Goal: Task Accomplishment & Management: Complete application form

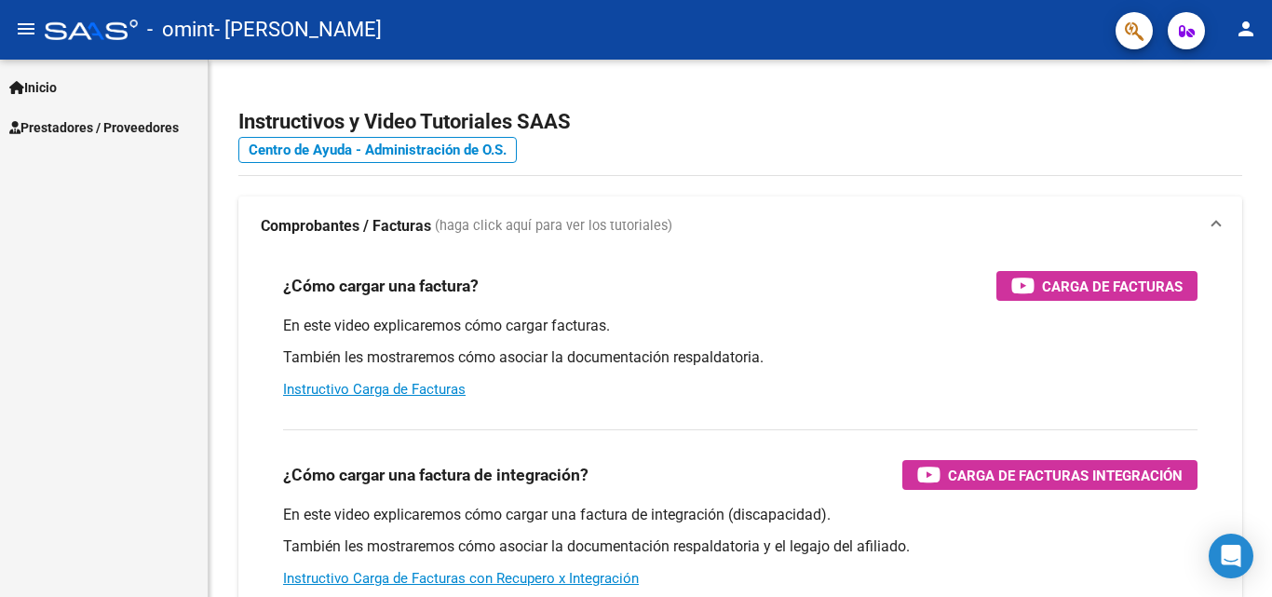
click at [57, 84] on span "Inicio" at bounding box center [32, 87] width 47 height 20
click at [54, 210] on span "Prestadores / Proveedores" at bounding box center [93, 207] width 169 height 20
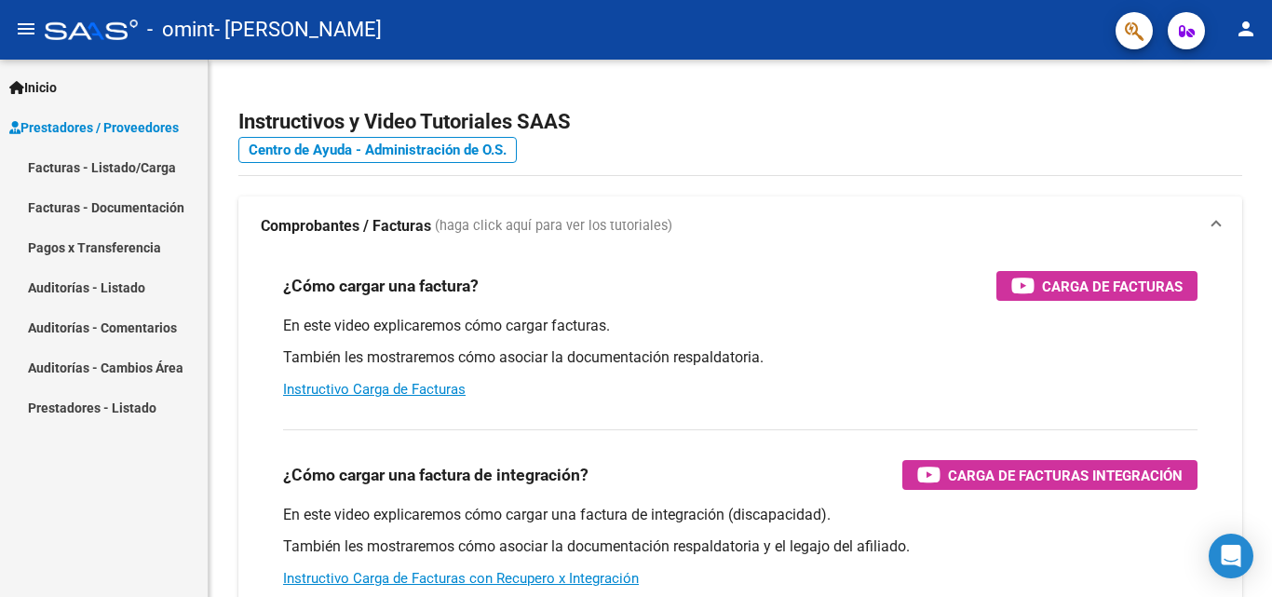
click at [134, 167] on link "Facturas - Listado/Carga" at bounding box center [104, 167] width 208 height 40
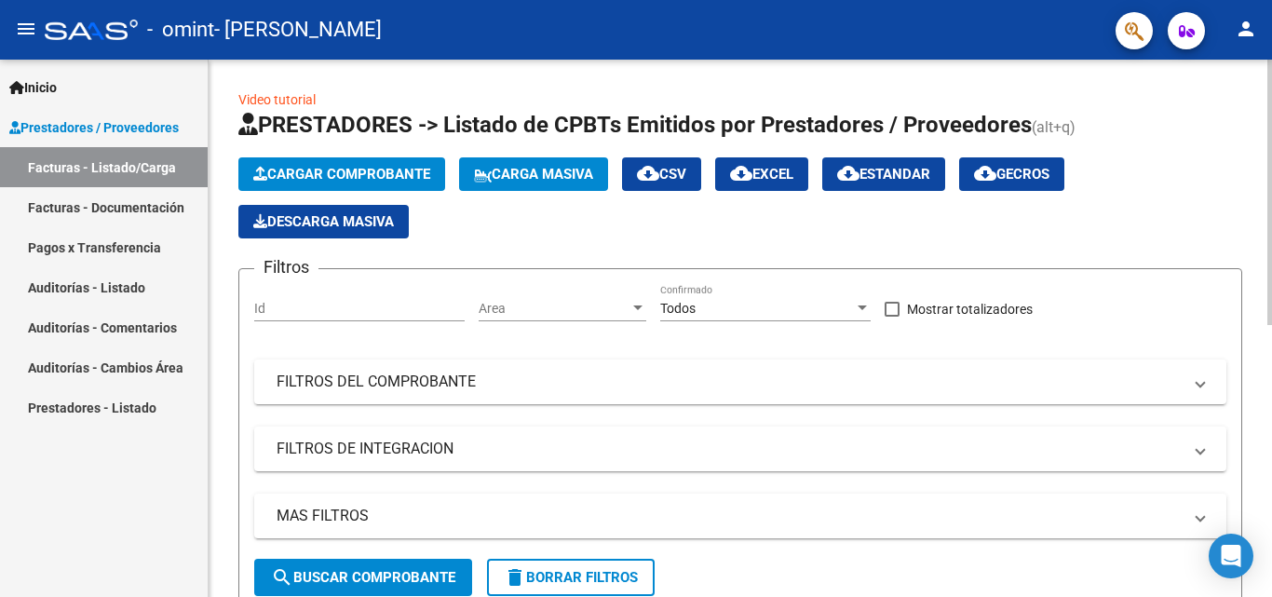
click at [347, 176] on span "Cargar Comprobante" at bounding box center [341, 174] width 177 height 17
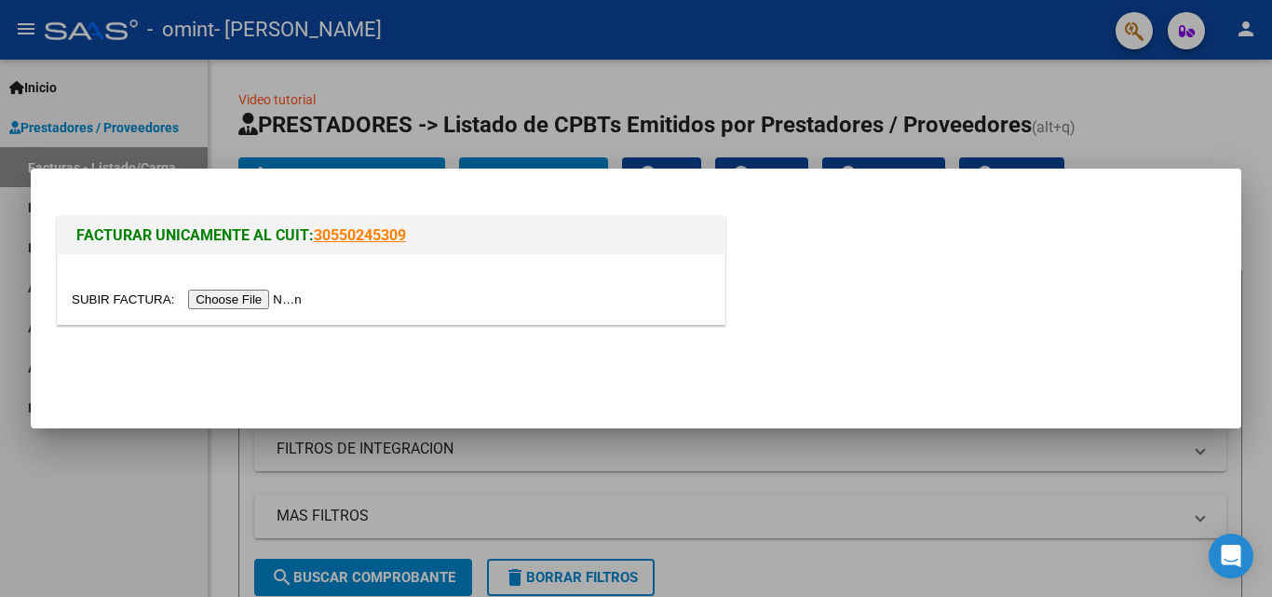
click at [278, 293] on input "file" at bounding box center [190, 300] width 236 height 20
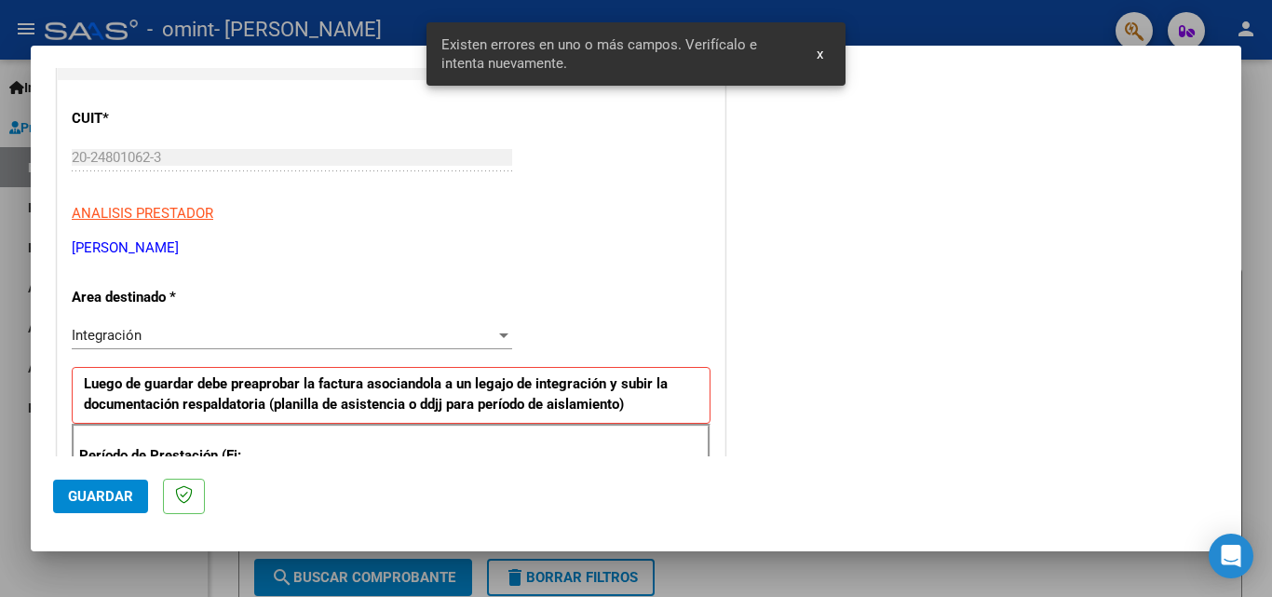
scroll to position [372, 0]
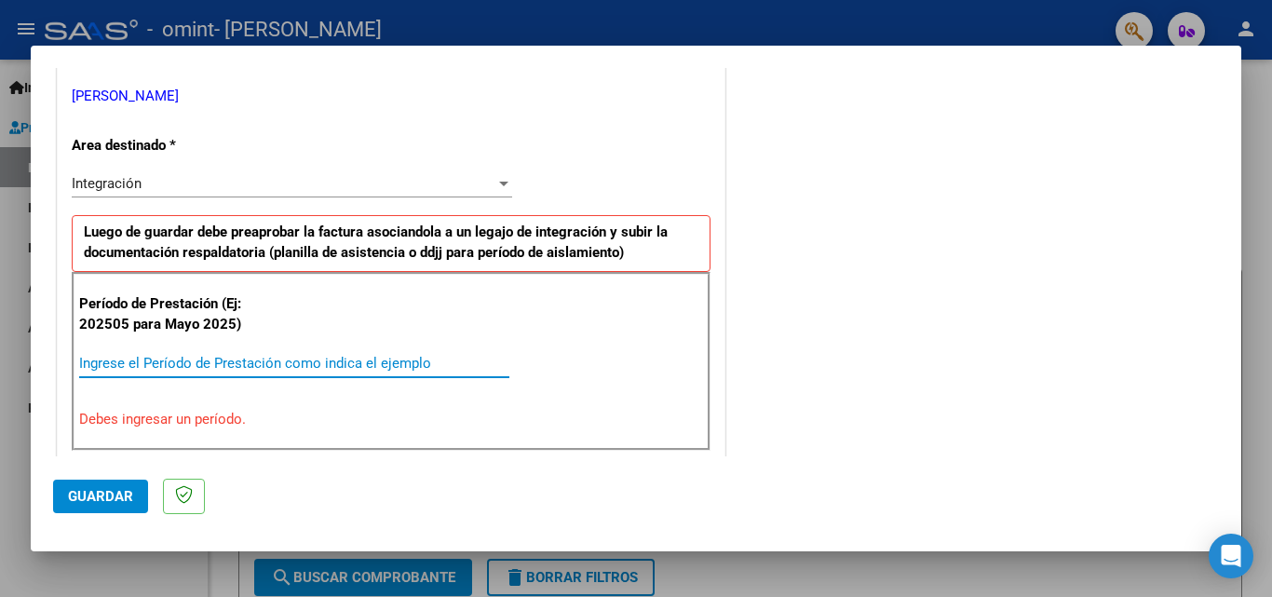
click at [166, 364] on input "Ingrese el Período de Prestación como indica el ejemplo" at bounding box center [294, 363] width 430 height 17
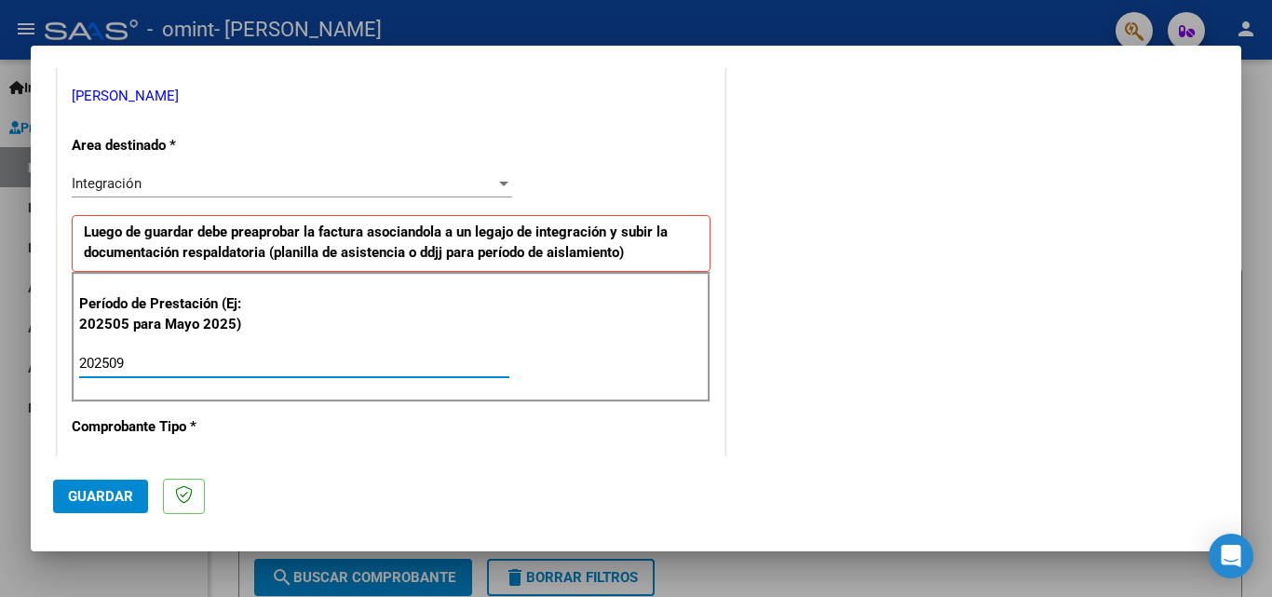
type input "202509"
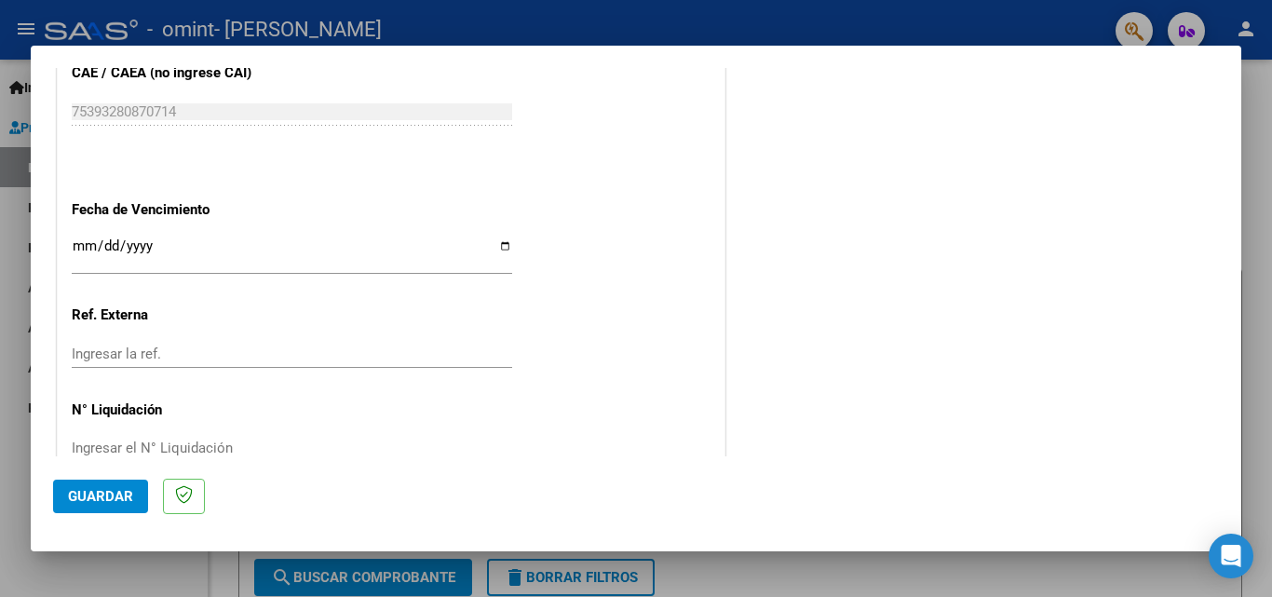
scroll to position [1210, 0]
click at [496, 247] on input "Ingresar la fecha" at bounding box center [292, 251] width 440 height 30
type input "[DATE]"
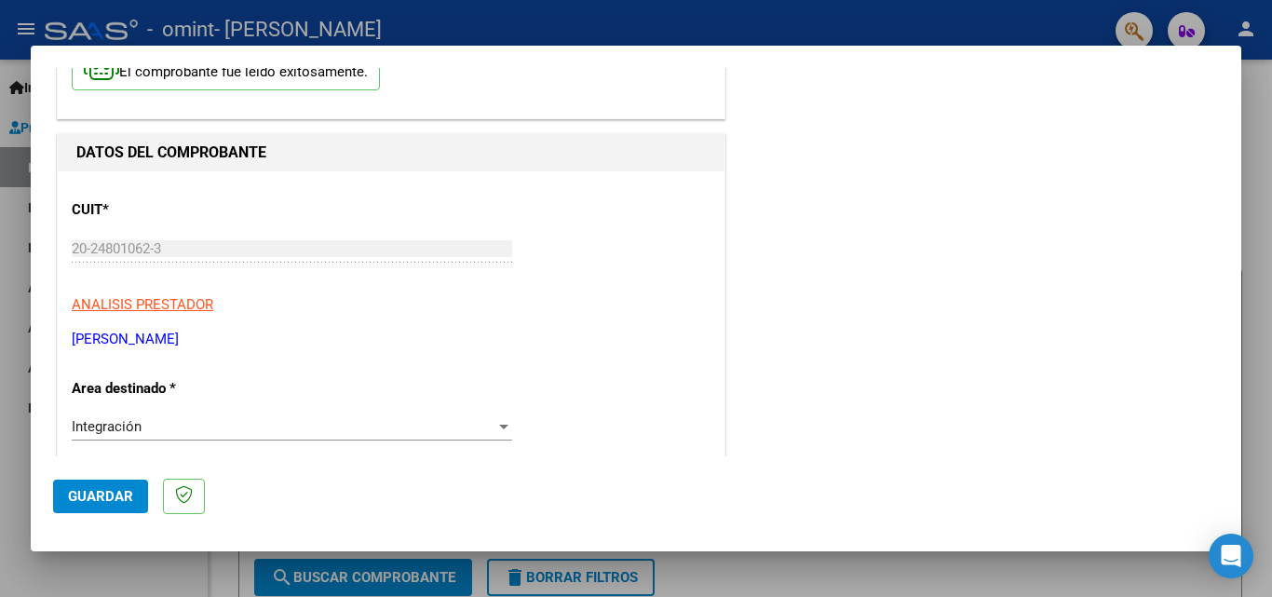
scroll to position [466, 0]
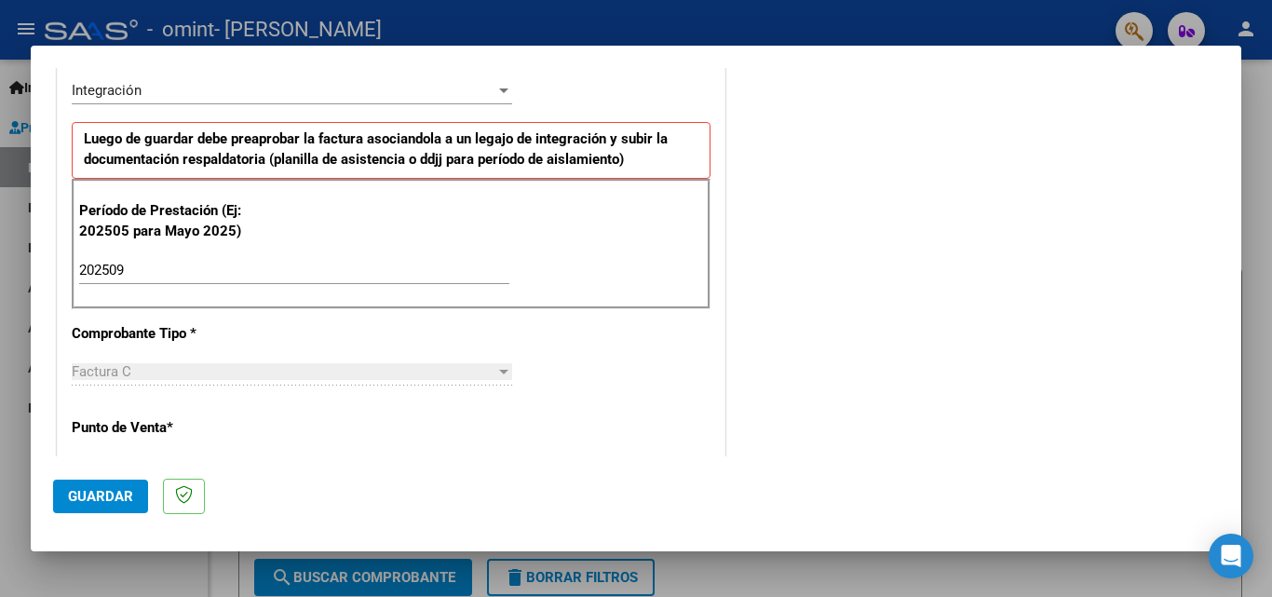
click at [107, 496] on span "Guardar" at bounding box center [100, 496] width 65 height 17
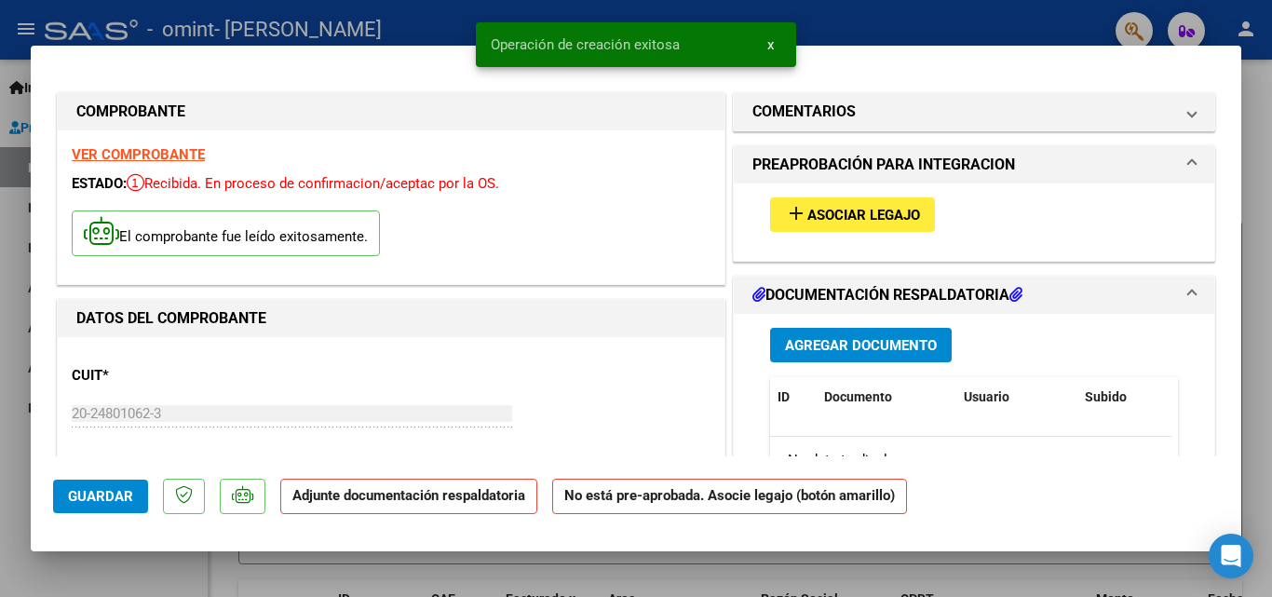
click at [808, 348] on span "Agregar Documento" at bounding box center [861, 345] width 152 height 17
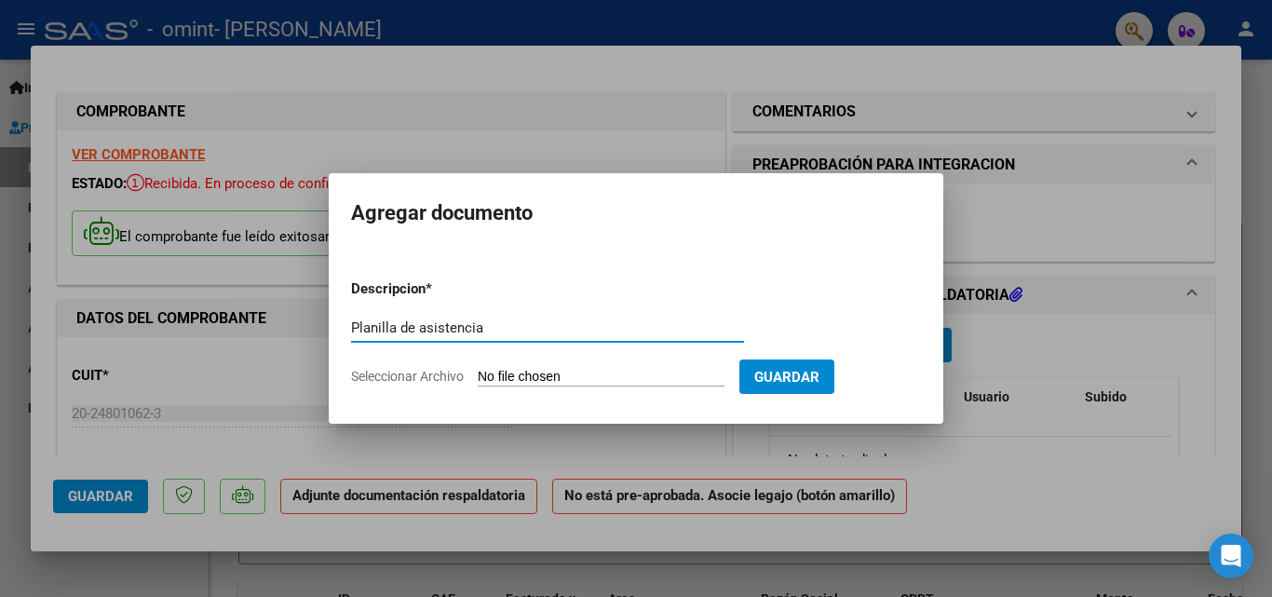
type input "Planilla de asistencia"
click at [521, 378] on input "Seleccionar Archivo" at bounding box center [601, 378] width 247 height 18
type input "C:\fakepath\[PERSON_NAME] [PERSON_NAME] PA [DATE] Escuela Alas .pdf"
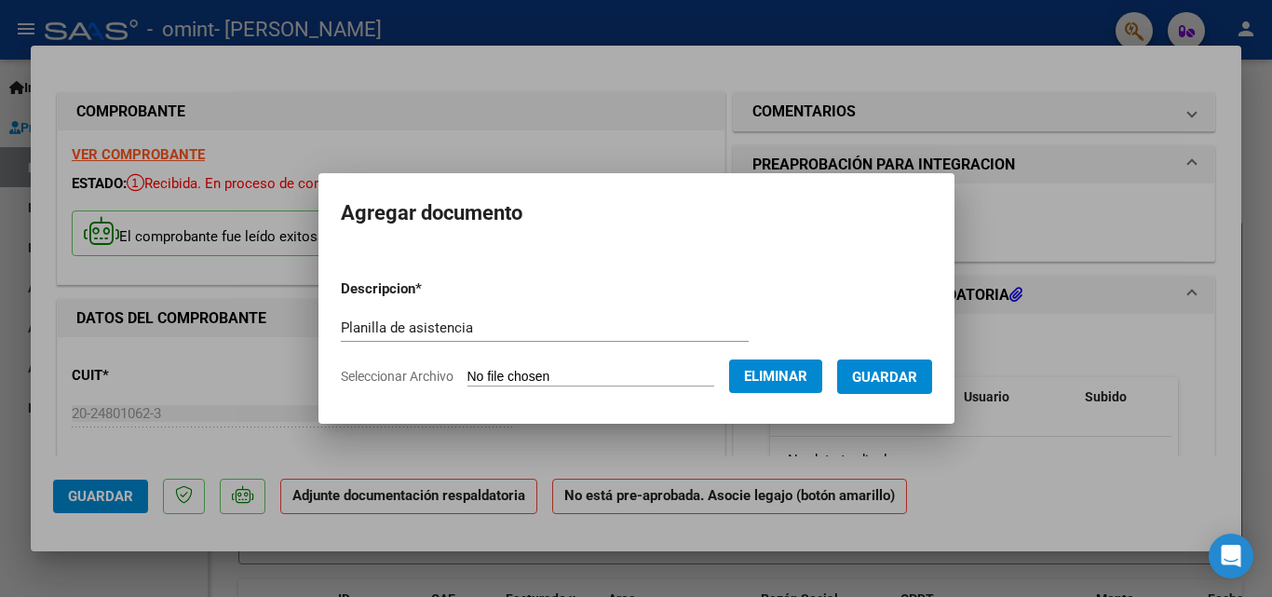
click at [910, 381] on span "Guardar" at bounding box center [884, 377] width 65 height 17
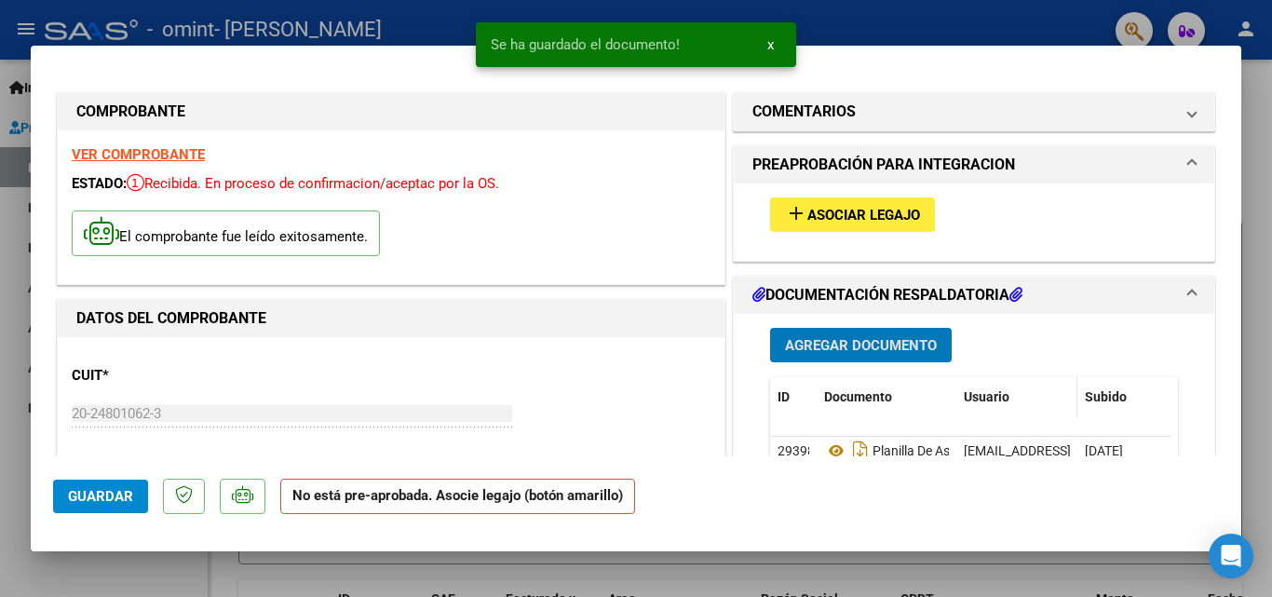
scroll to position [93, 0]
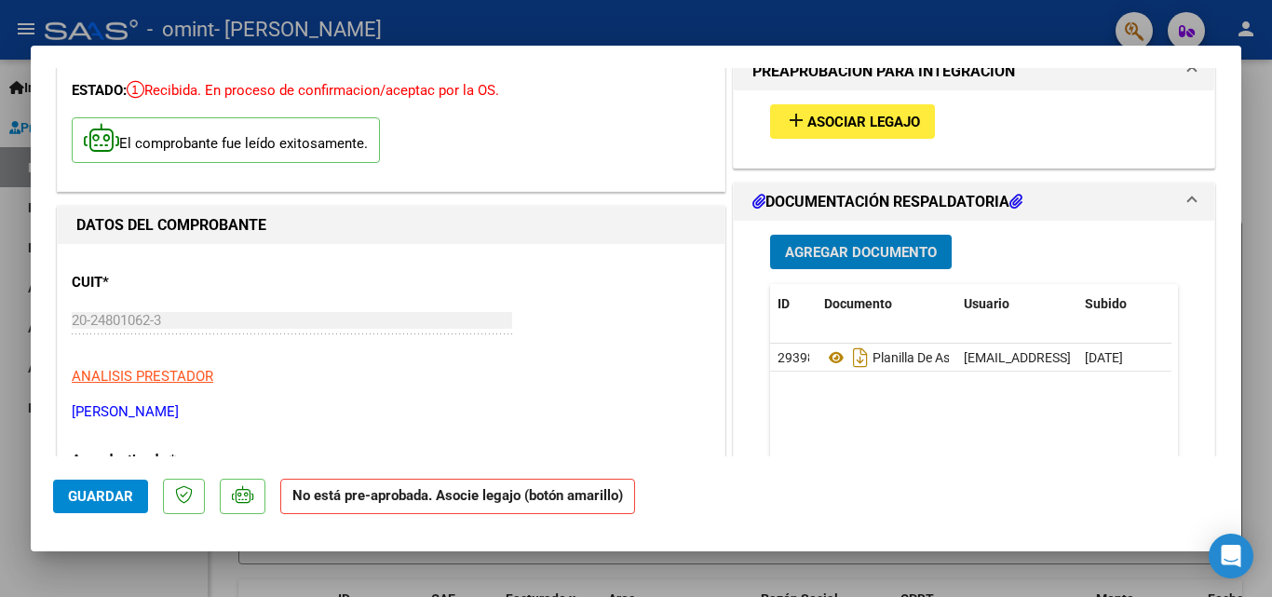
click at [810, 253] on span "Agregar Documento" at bounding box center [861, 252] width 152 height 17
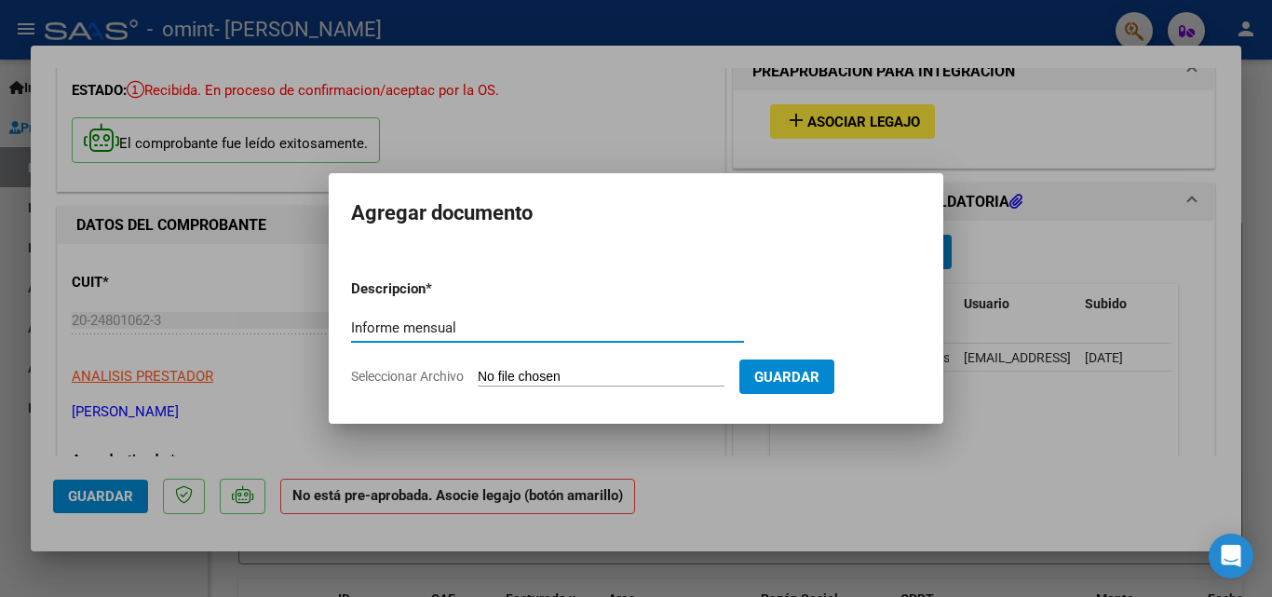
type input "Informe mensual"
click at [540, 372] on input "Seleccionar Archivo" at bounding box center [601, 378] width 247 height 18
type input "C:\fakepath\[PERSON_NAME] [PERSON_NAME] informe mensual Escuela Alas.pdf"
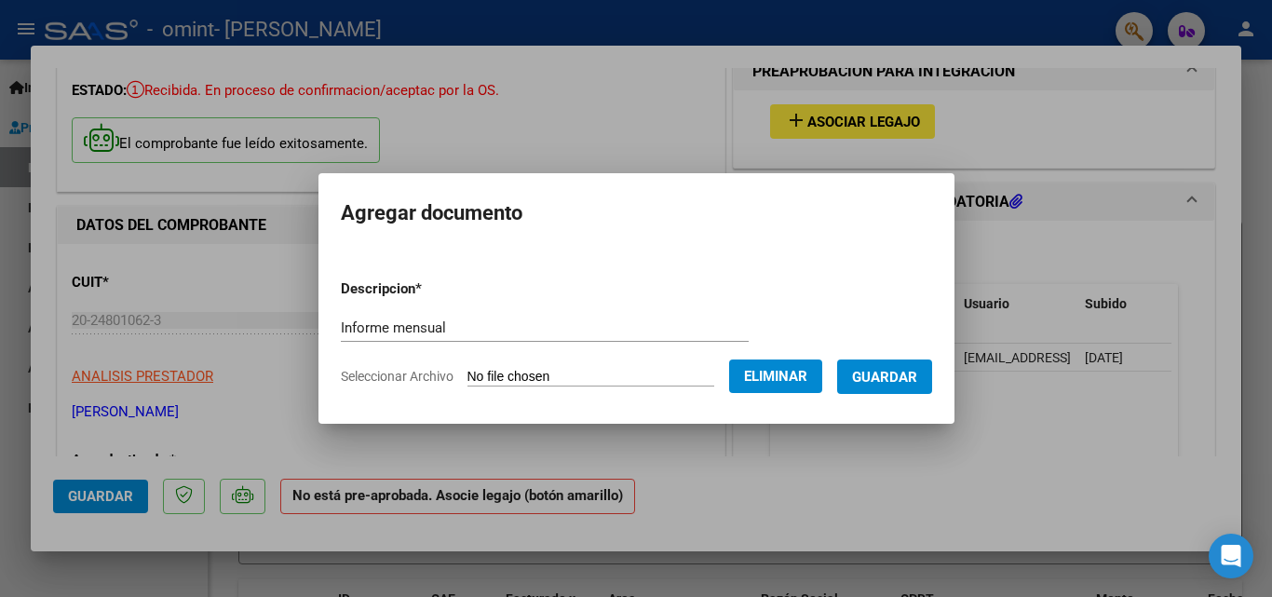
click at [891, 375] on span "Guardar" at bounding box center [884, 377] width 65 height 17
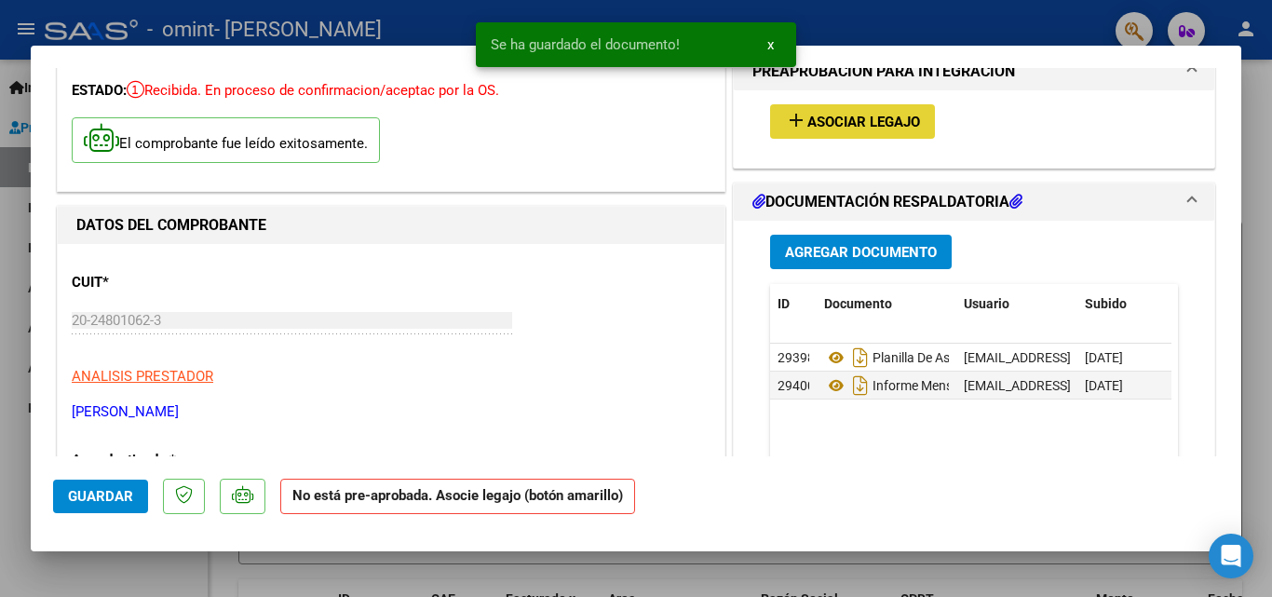
click at [838, 121] on span "Asociar Legajo" at bounding box center [863, 122] width 113 height 17
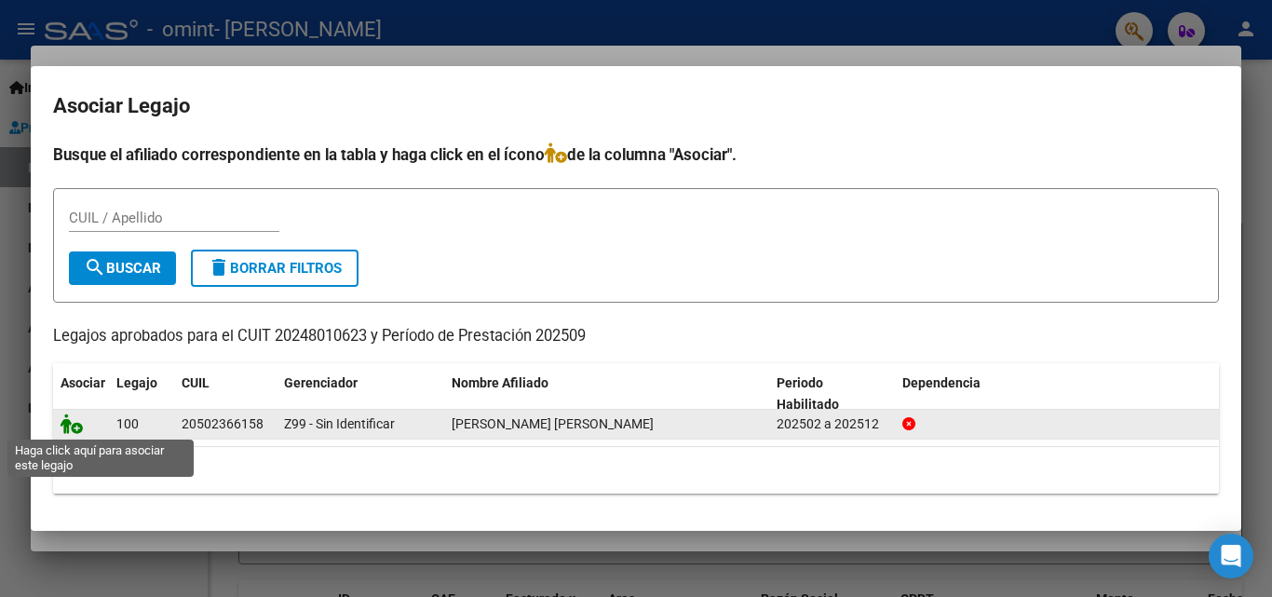
click at [67, 424] on icon at bounding box center [72, 423] width 22 height 20
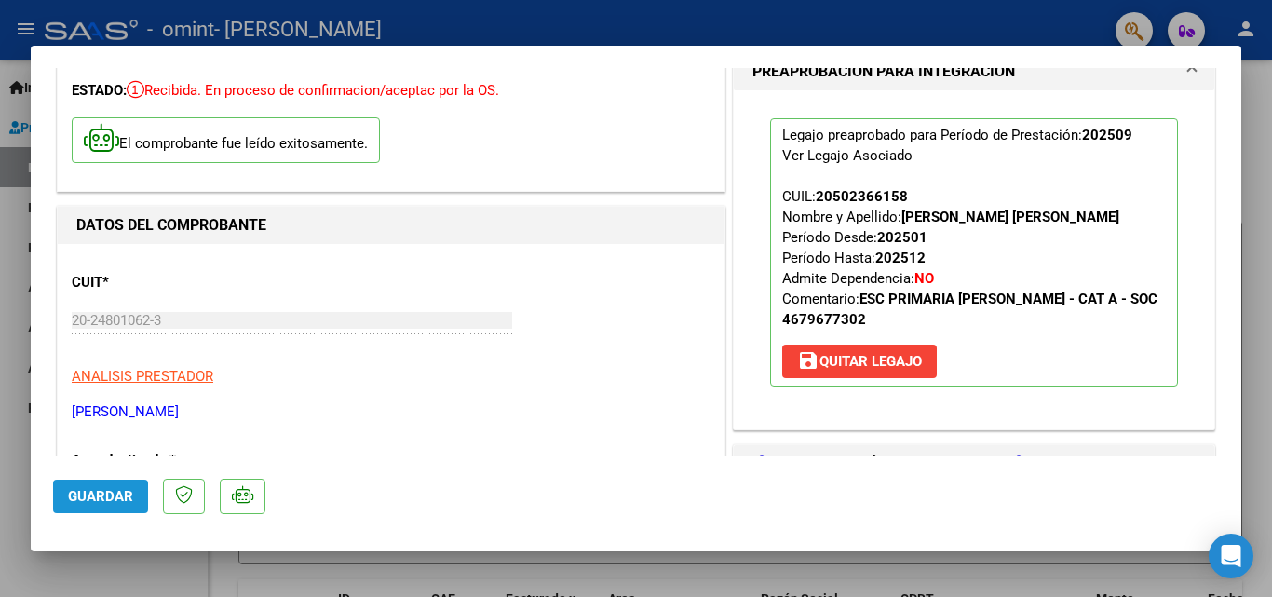
click at [99, 498] on span "Guardar" at bounding box center [100, 496] width 65 height 17
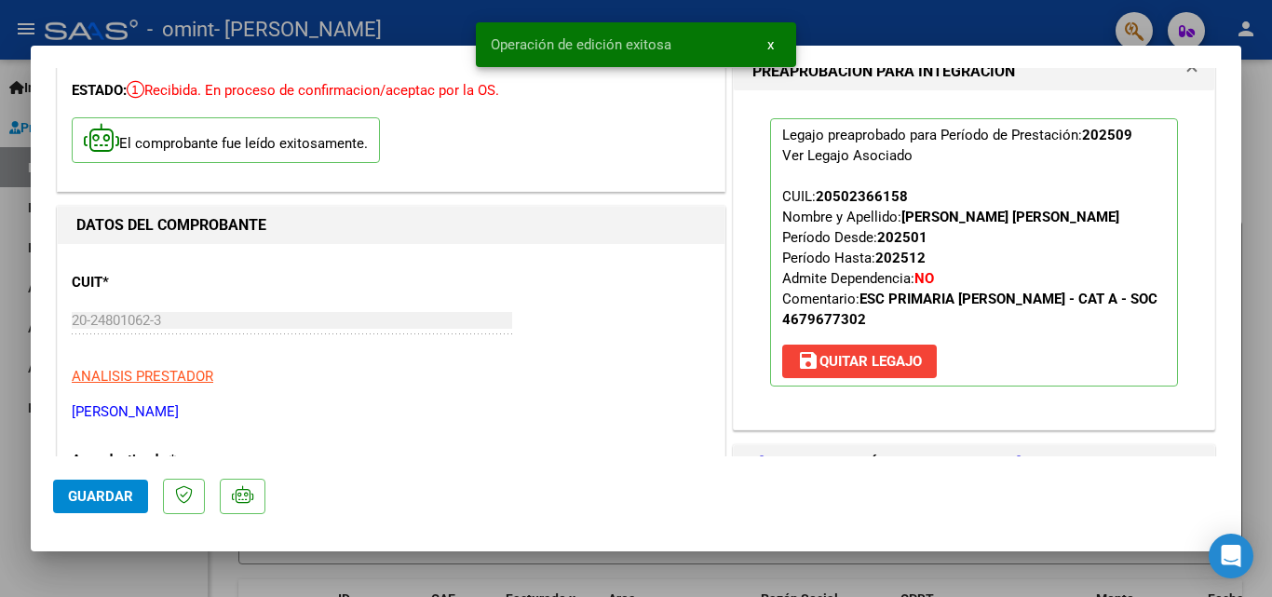
click at [834, 22] on div at bounding box center [636, 298] width 1272 height 597
type input "$ 0,00"
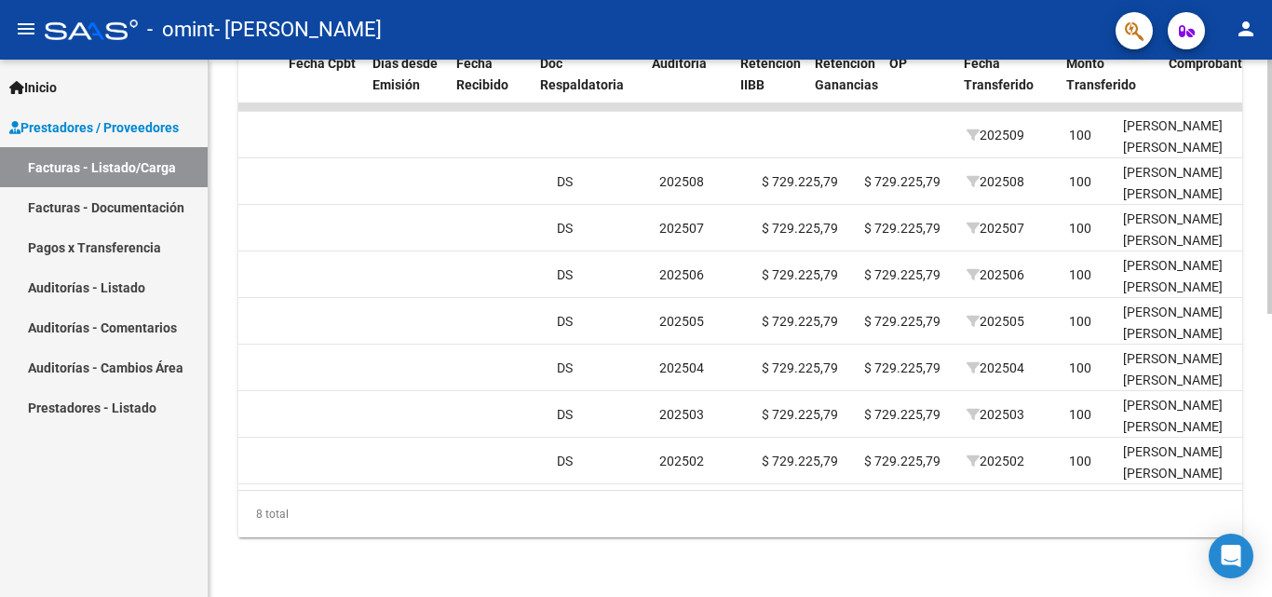
scroll to position [0, 0]
